Goal: Task Accomplishment & Management: Manage account settings

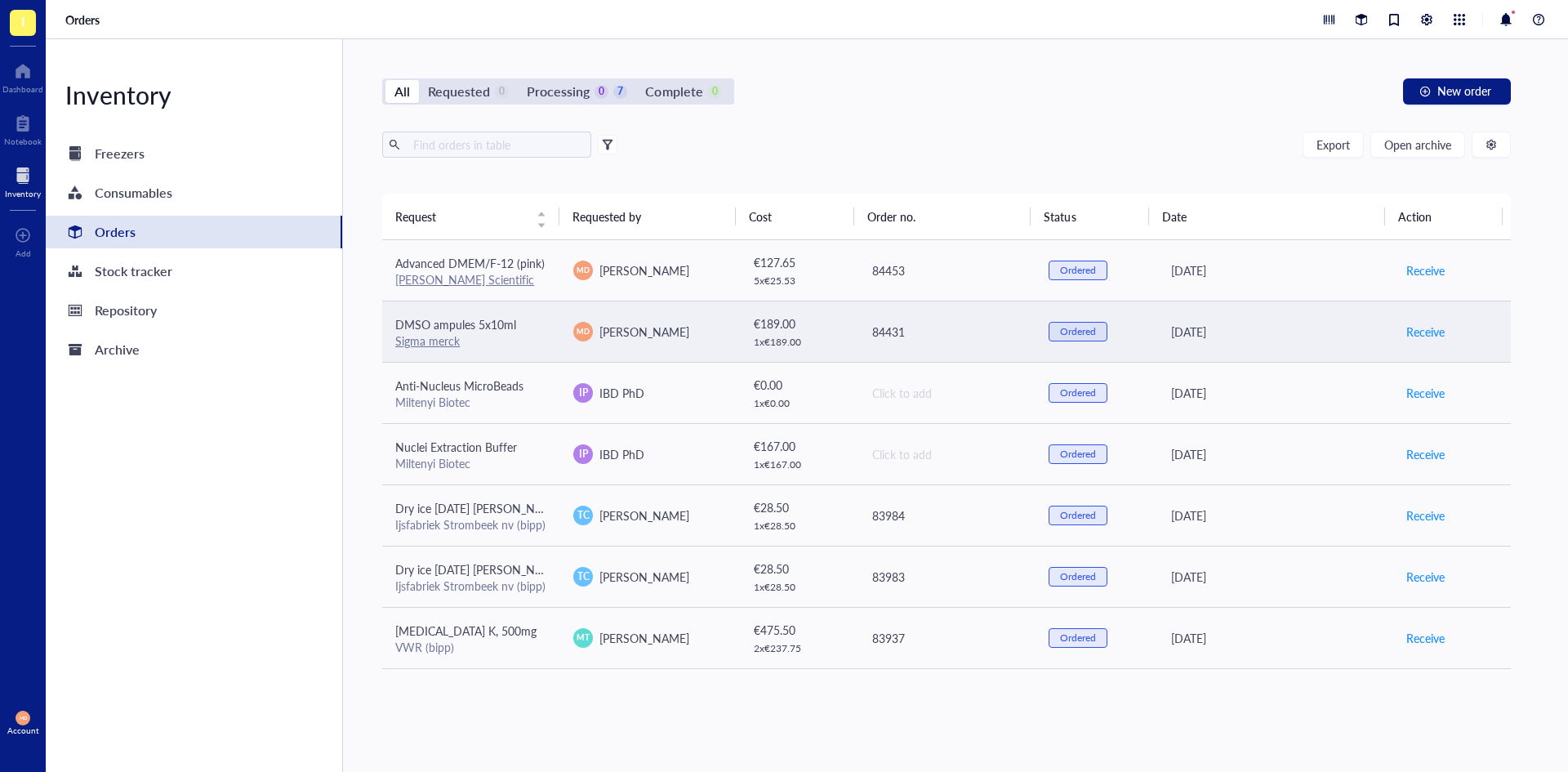
click at [1049, 335] on div "Ordered" at bounding box center [1078, 331] width 59 height 20
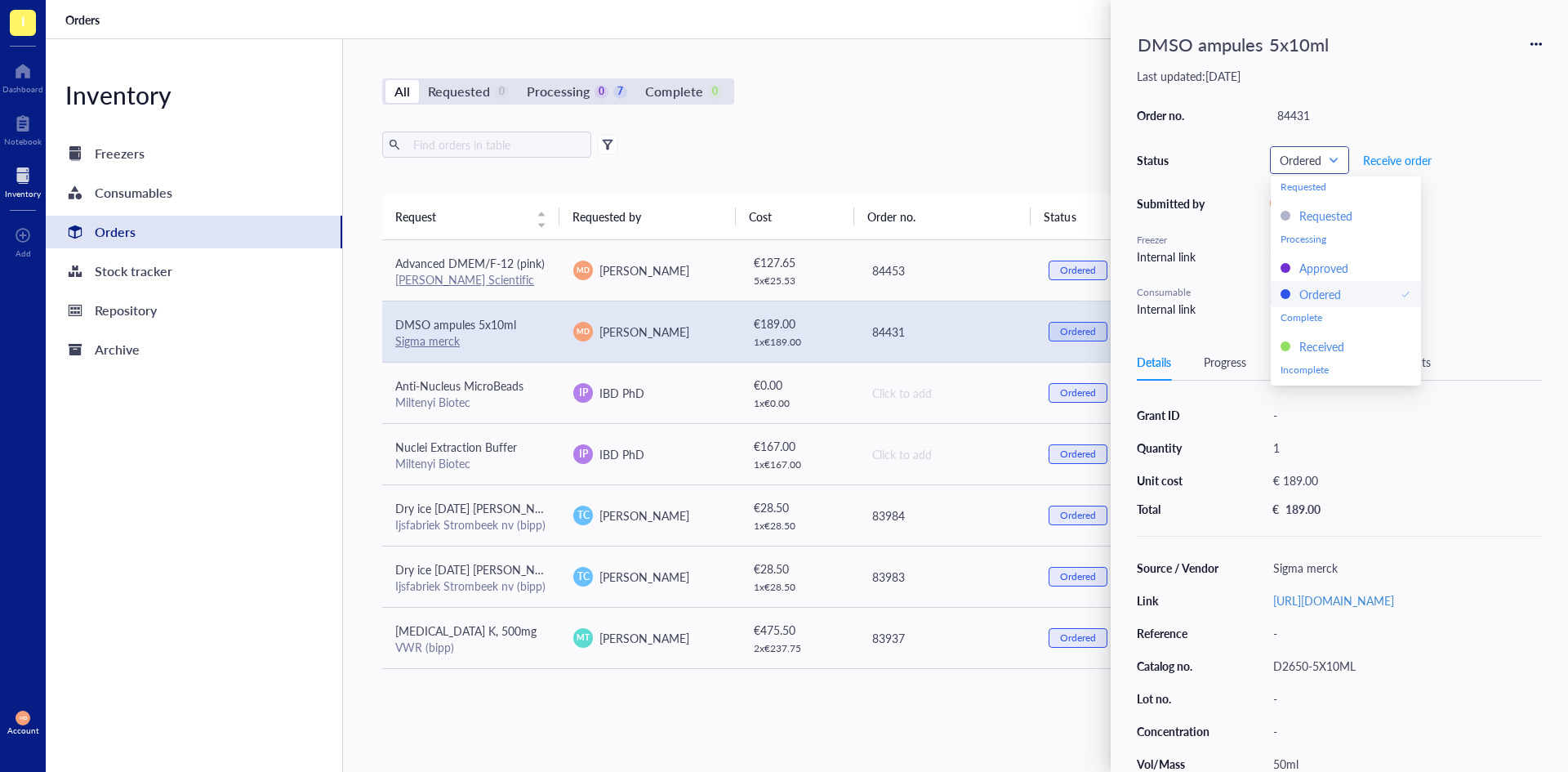
click at [1331, 160] on span "Ordered" at bounding box center [1307, 160] width 57 height 15
click at [1315, 369] on div "Denied" at bounding box center [1317, 372] width 36 height 18
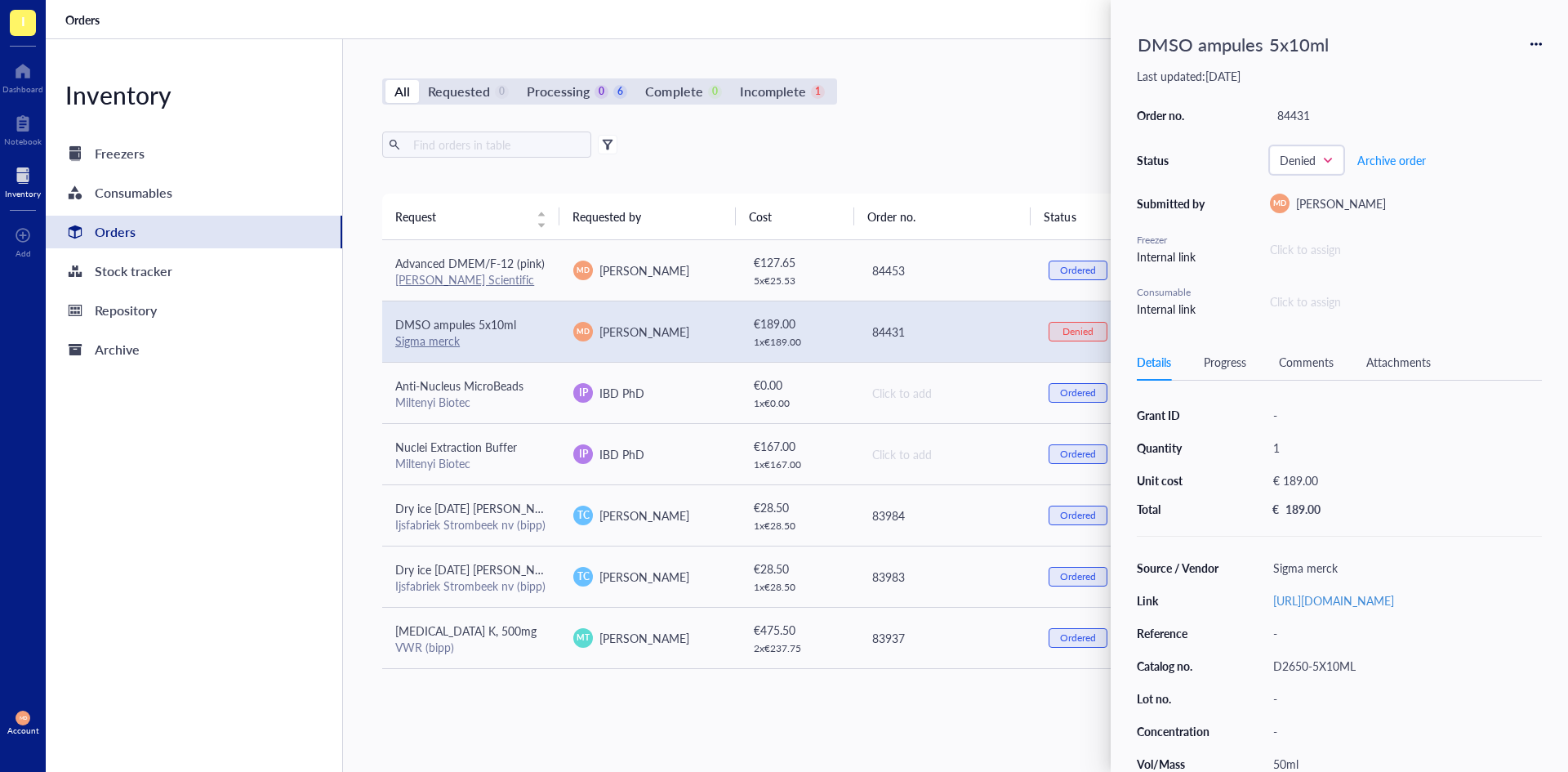
click at [945, 101] on div "All Requested 0 Processing 0 6 Complete 0 Incomplete 1 New order" at bounding box center [946, 91] width 1128 height 26
click at [974, 75] on div "All Requested 0 Processing 0 6 Complete 0 Incomplete 1 New order Export Open ar…" at bounding box center [946, 406] width 1207 height 733
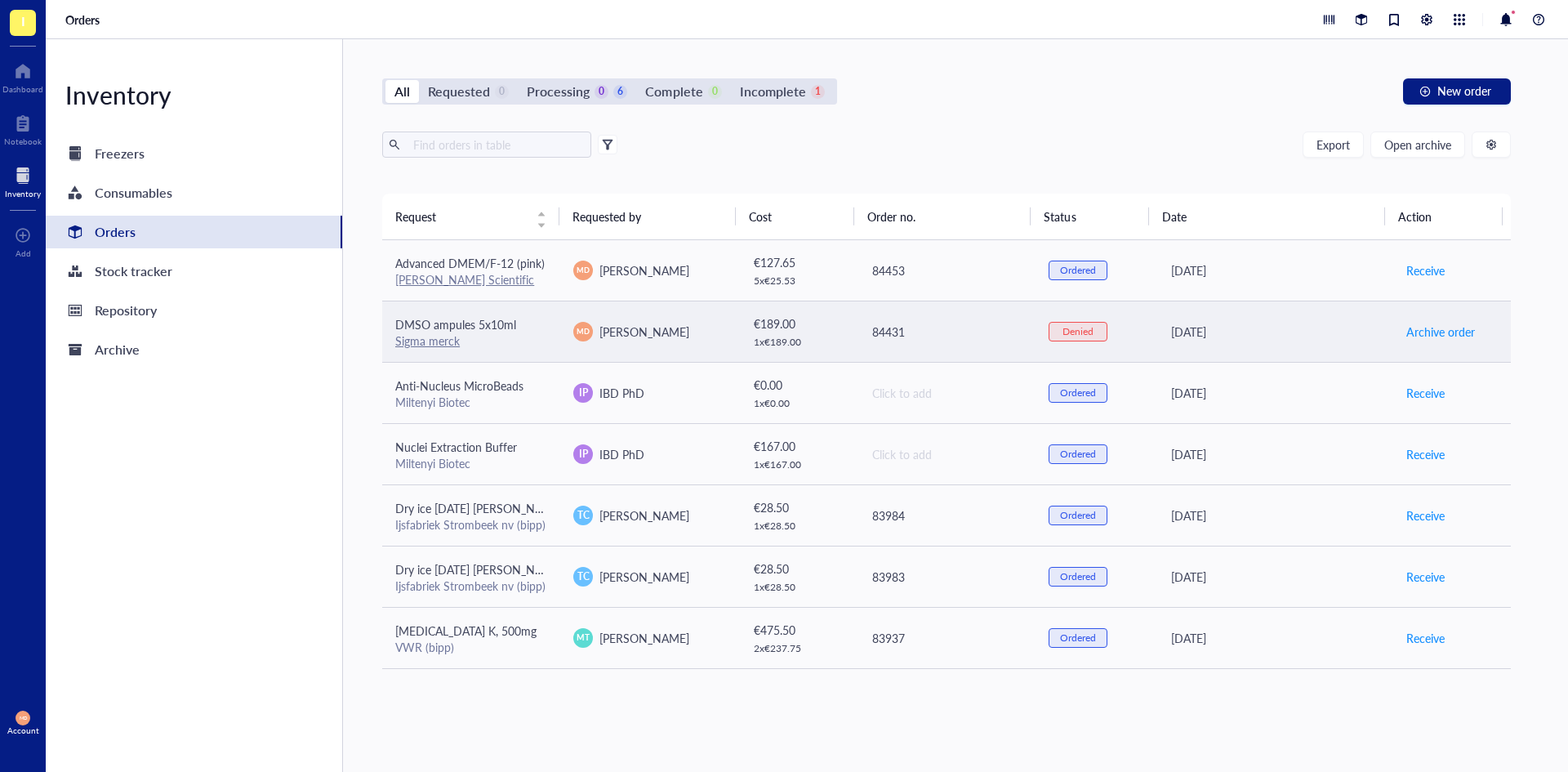
click at [930, 328] on div "84431" at bounding box center [946, 331] width 150 height 18
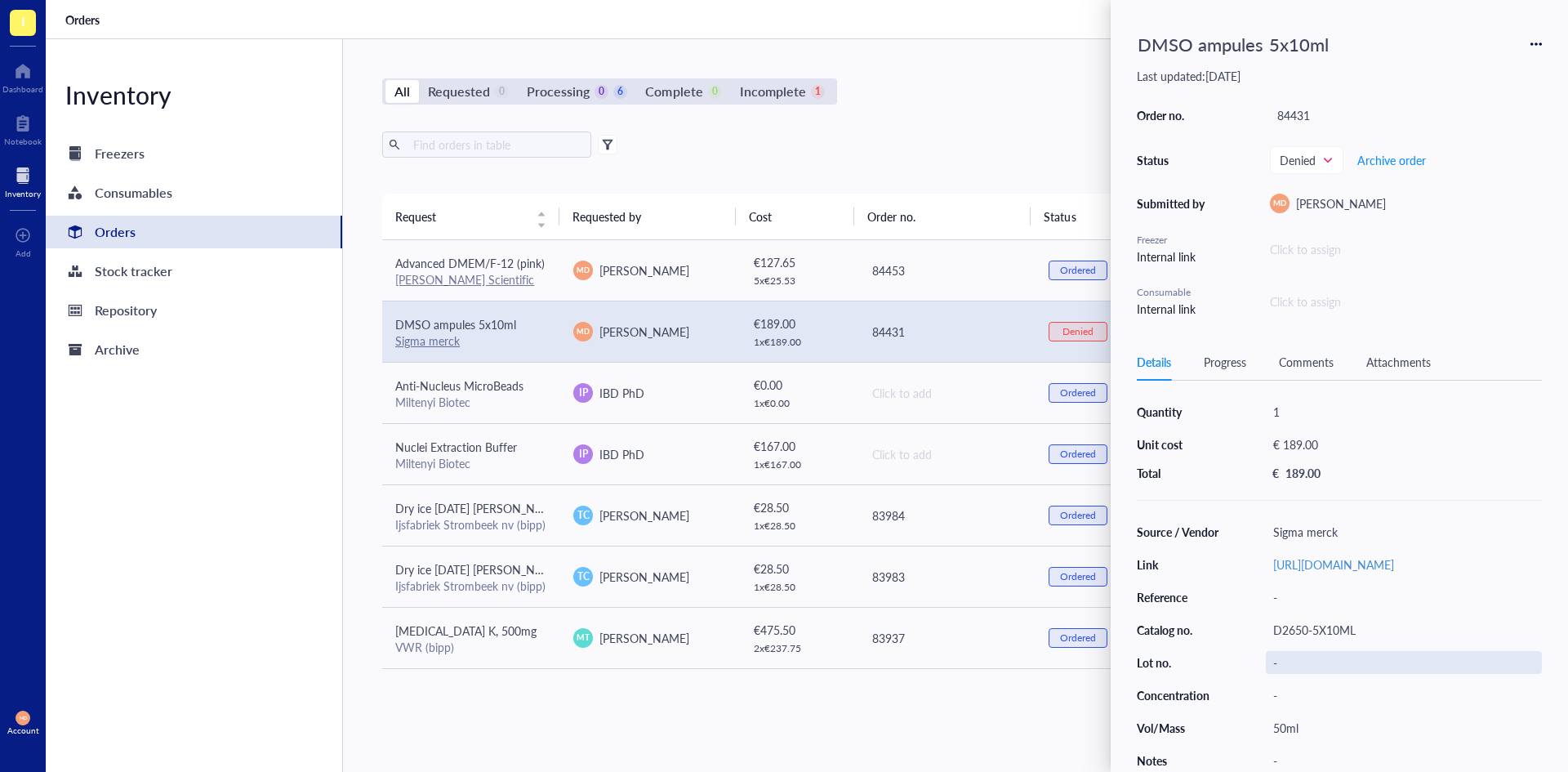
scroll to position [86, 0]
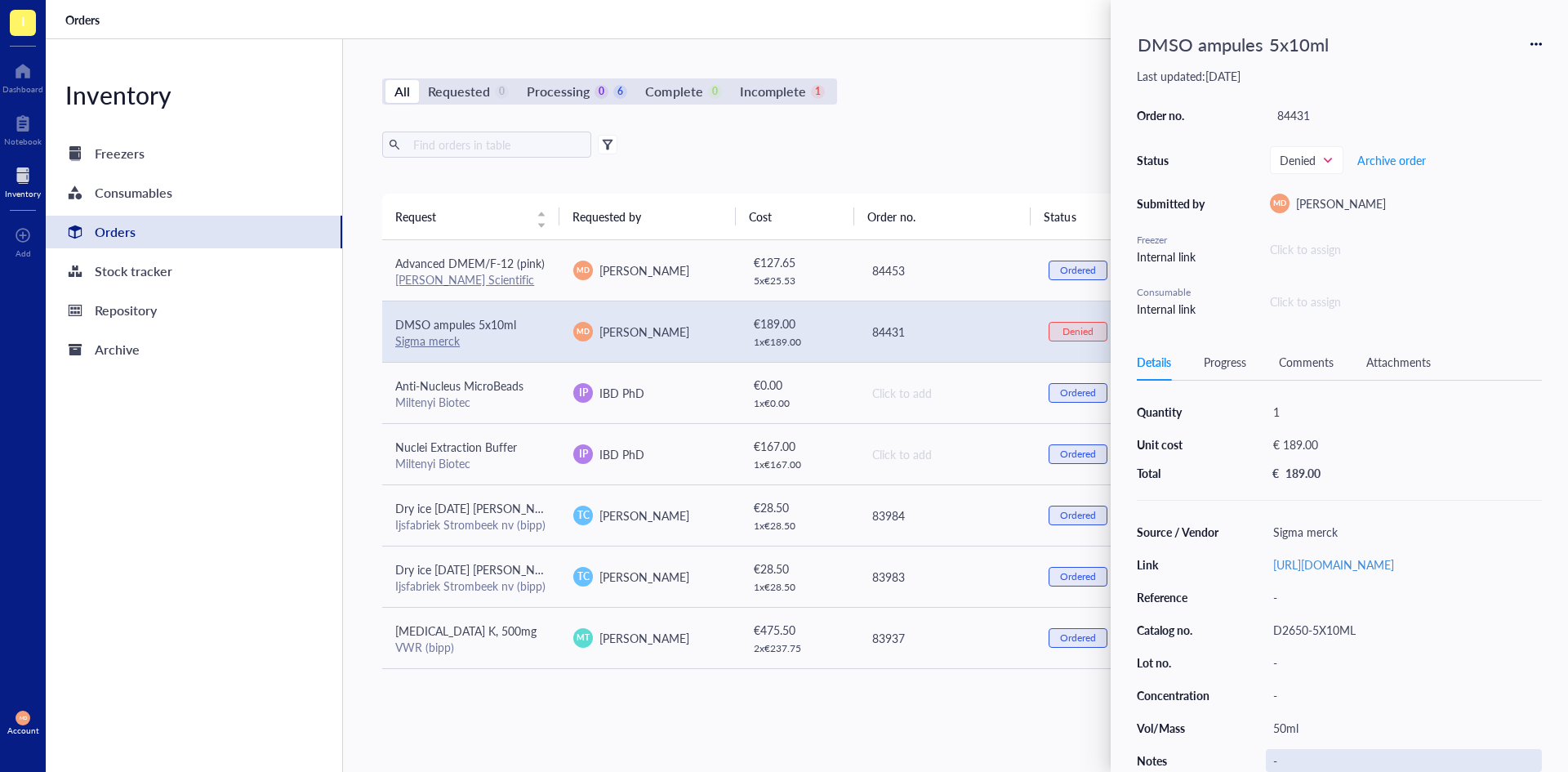
click at [1281, 754] on div "-" at bounding box center [1403, 760] width 276 height 23
type input "Wordt niet meer gemaakt"
click at [1073, 121] on div "All Requested 0 Processing 0 6 Complete 0 Incomplete 1 New order Export Open ar…" at bounding box center [946, 406] width 1207 height 733
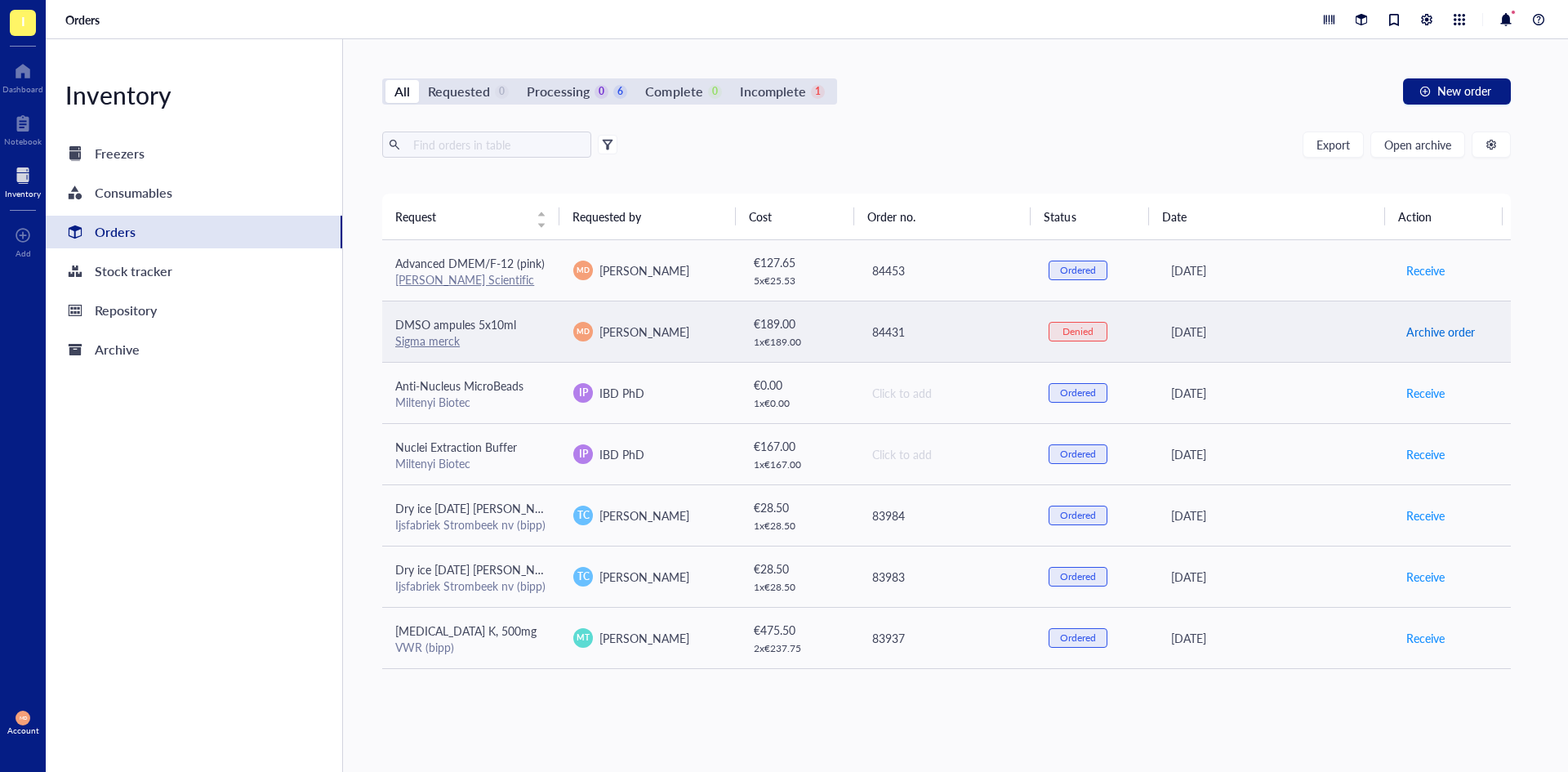
click at [1420, 328] on span "Archive order" at bounding box center [1441, 331] width 69 height 18
